Goal: Check status: Check status

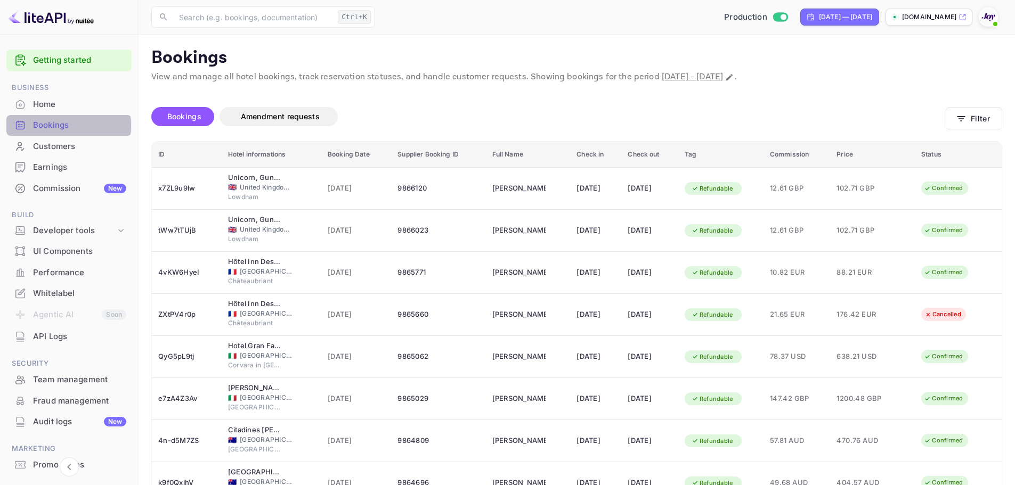
click at [58, 126] on div "Bookings" at bounding box center [79, 125] width 93 height 12
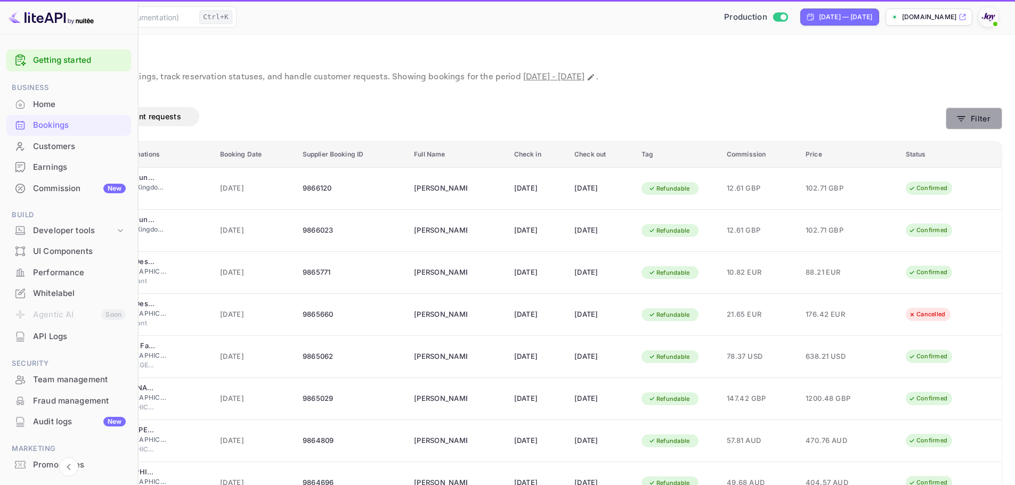
click at [978, 124] on button "Filter" at bounding box center [974, 119] width 56 height 22
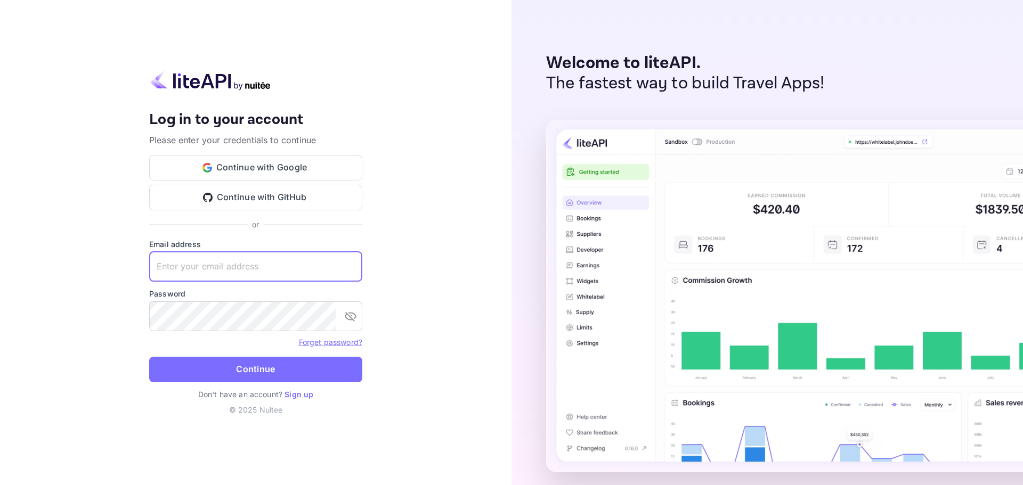
click at [217, 256] on input "text" at bounding box center [255, 267] width 213 height 30
paste input "[EMAIL_ADDRESS][DOMAIN_NAME]"
type input "[EMAIL_ADDRESS][DOMAIN_NAME]"
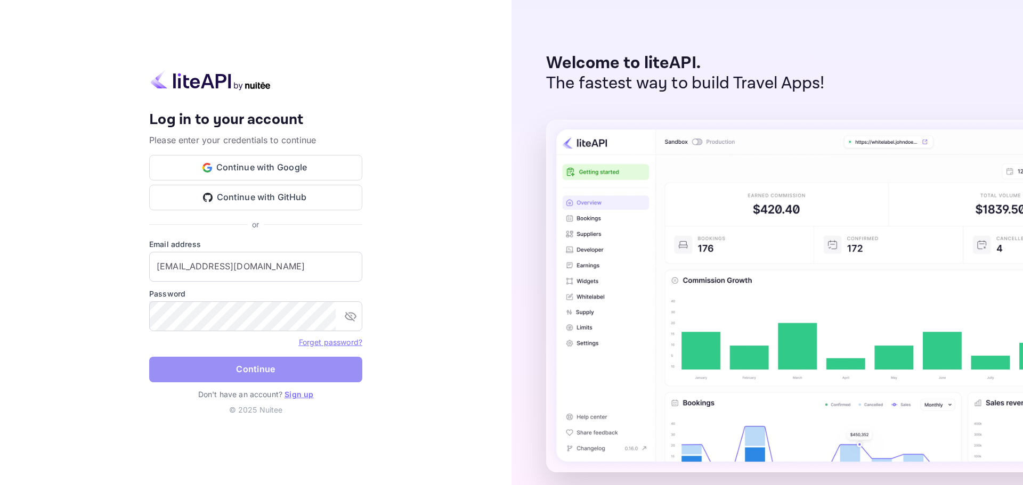
click at [252, 375] on button "Continue" at bounding box center [255, 370] width 213 height 26
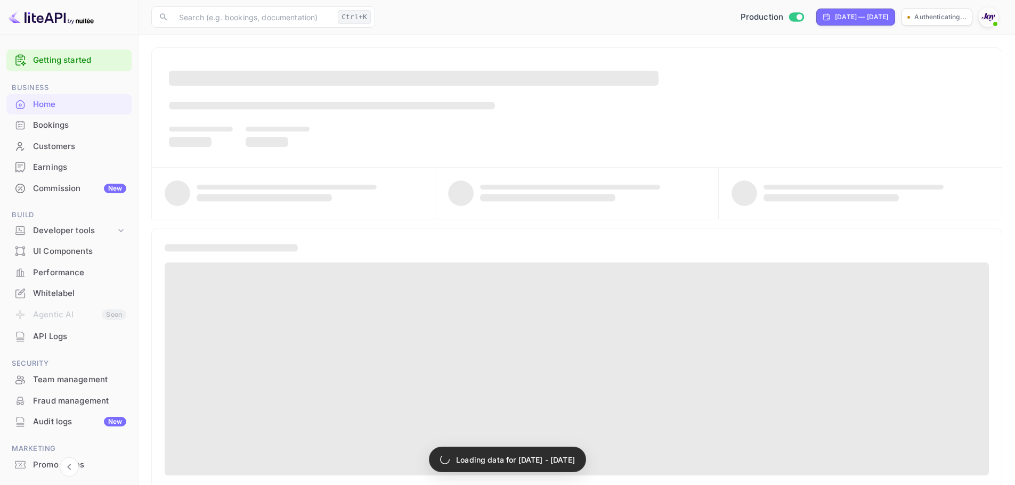
click at [93, 129] on div "Bookings" at bounding box center [79, 125] width 93 height 12
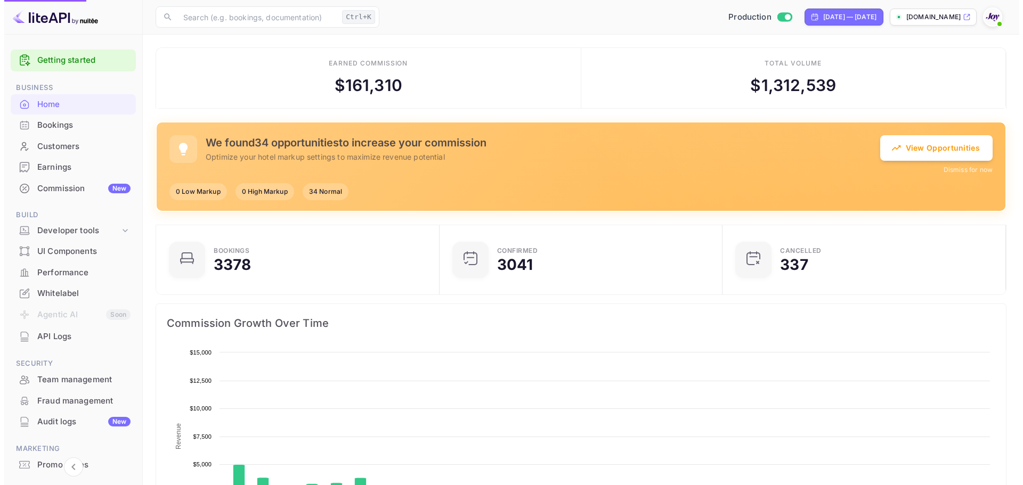
scroll to position [165, 269]
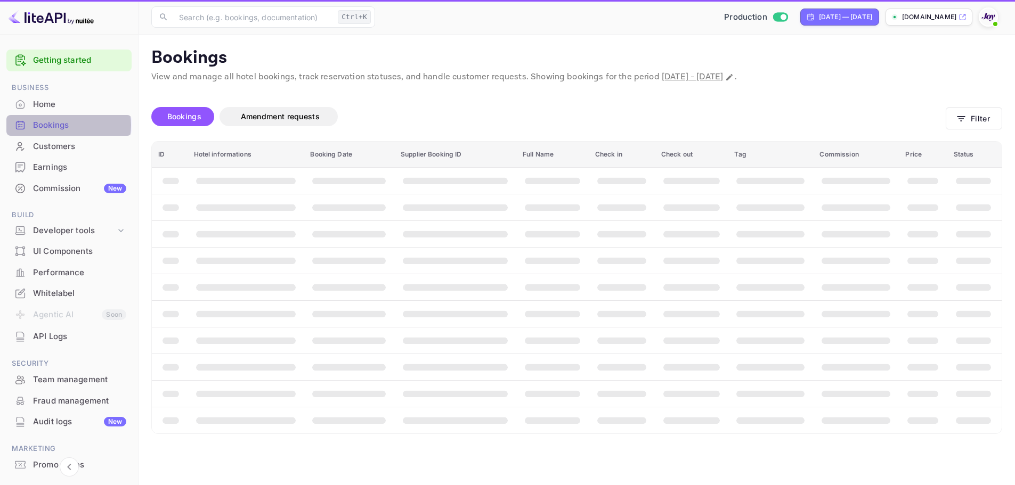
click at [62, 125] on div "Bookings" at bounding box center [79, 125] width 93 height 12
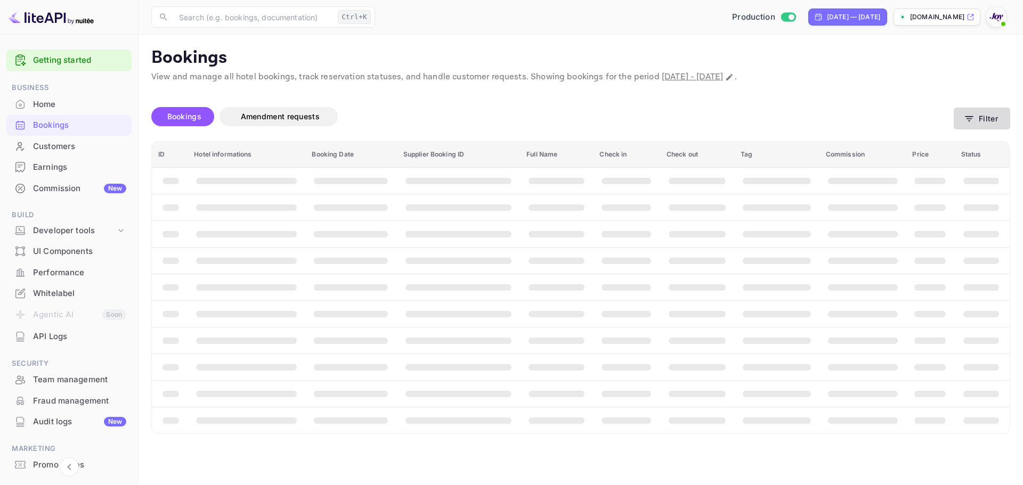
click at [968, 120] on icon "button" at bounding box center [969, 119] width 11 height 11
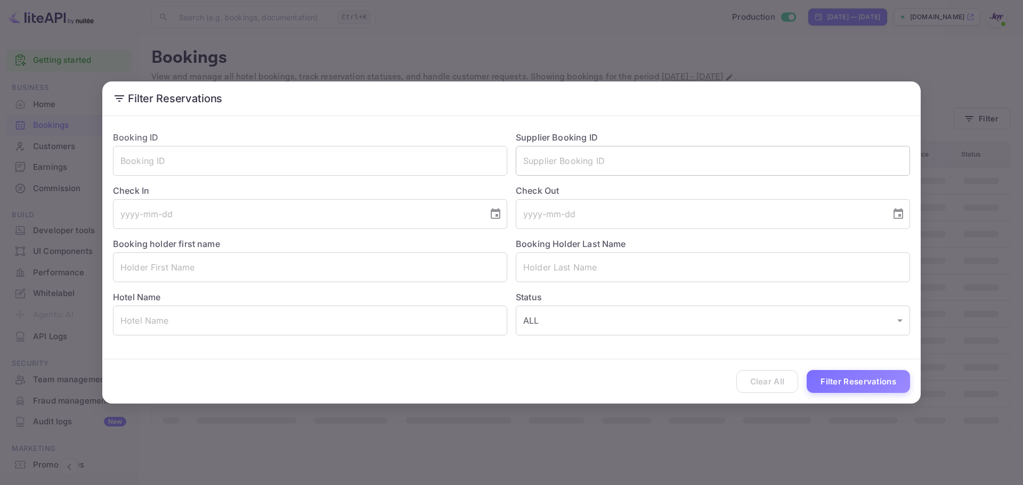
click at [564, 162] on input "text" at bounding box center [713, 161] width 394 height 30
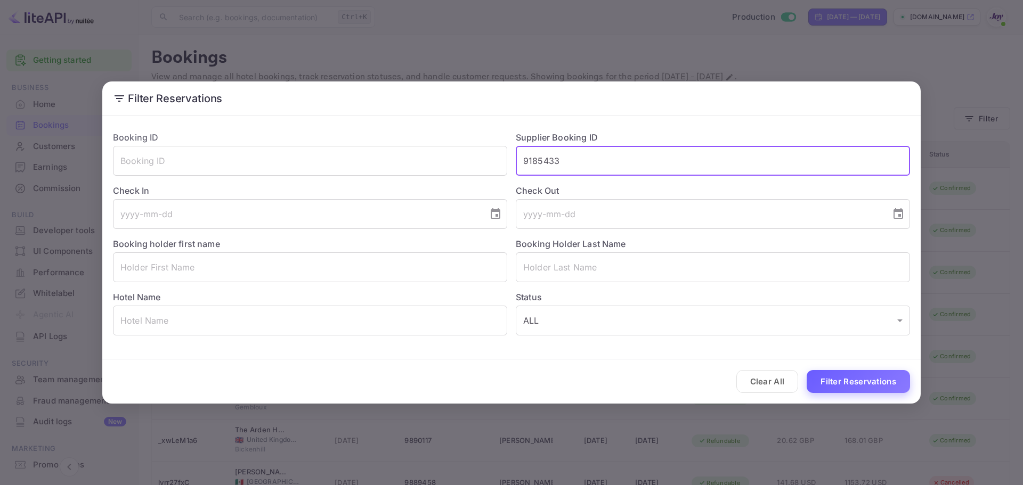
type input "9185433"
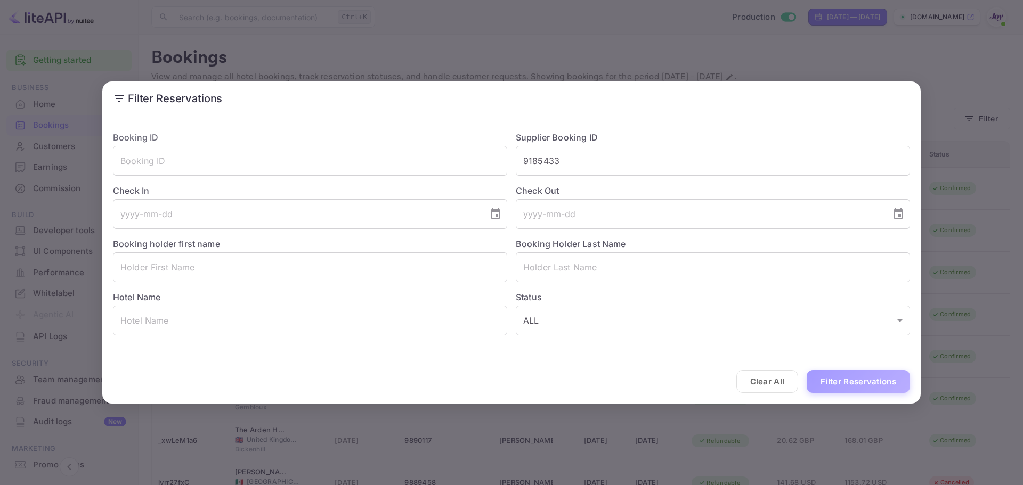
click at [876, 380] on button "Filter Reservations" at bounding box center [858, 381] width 103 height 23
